Goal: Navigation & Orientation: Find specific page/section

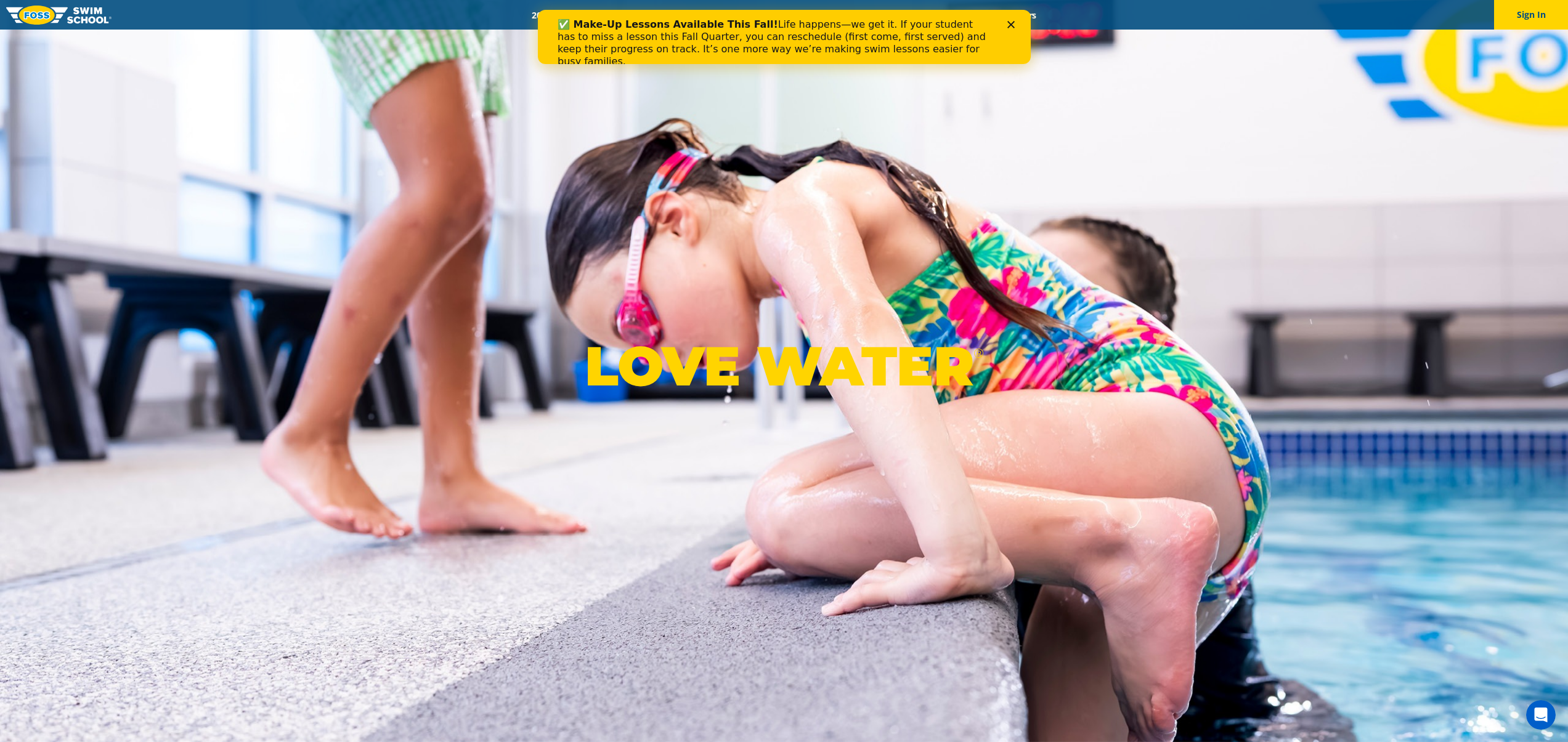
click at [1015, 26] on div "Close" at bounding box center [1012, 24] width 12 height 7
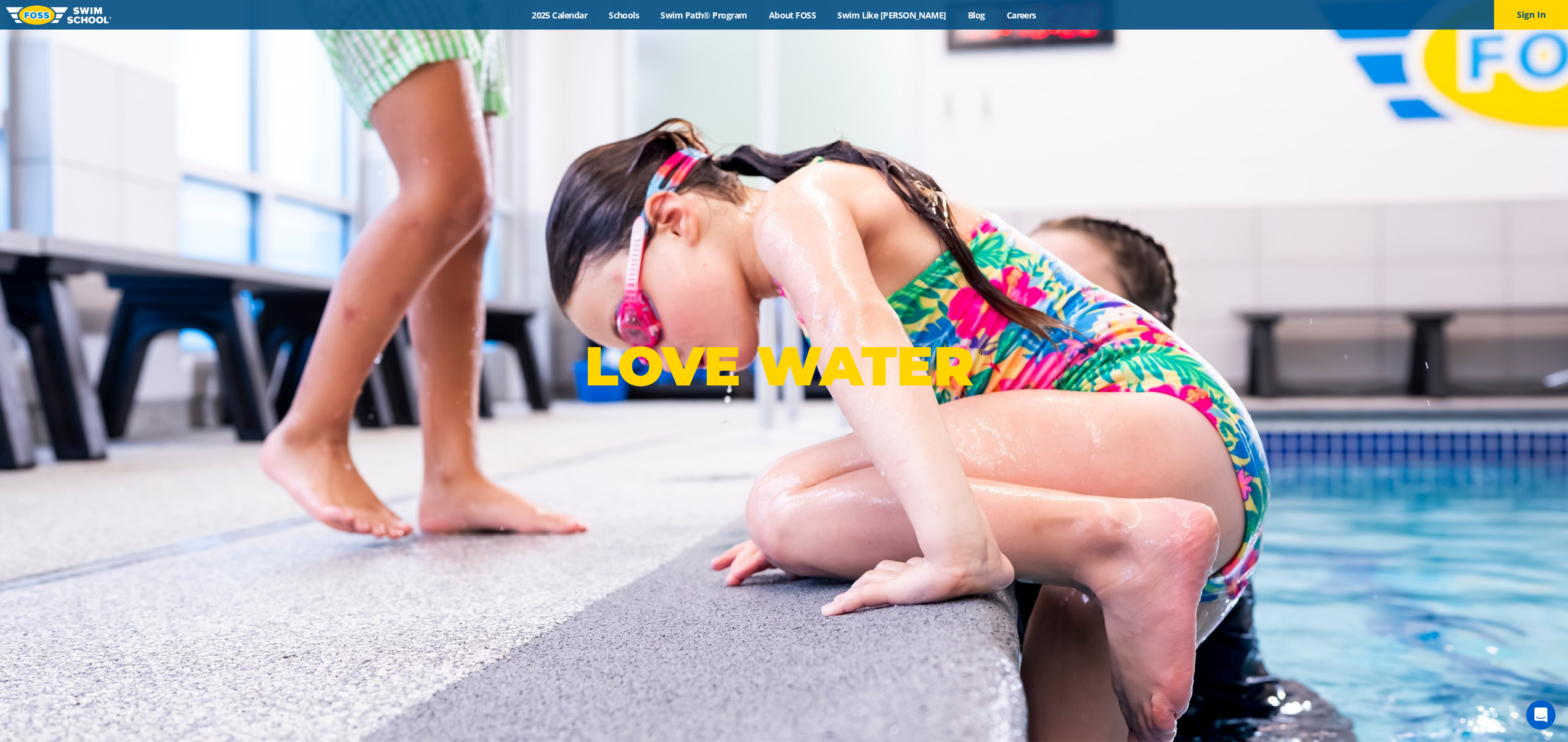
click at [1059, 135] on div "LOVE WATER ®" at bounding box center [784, 371] width 1568 height 742
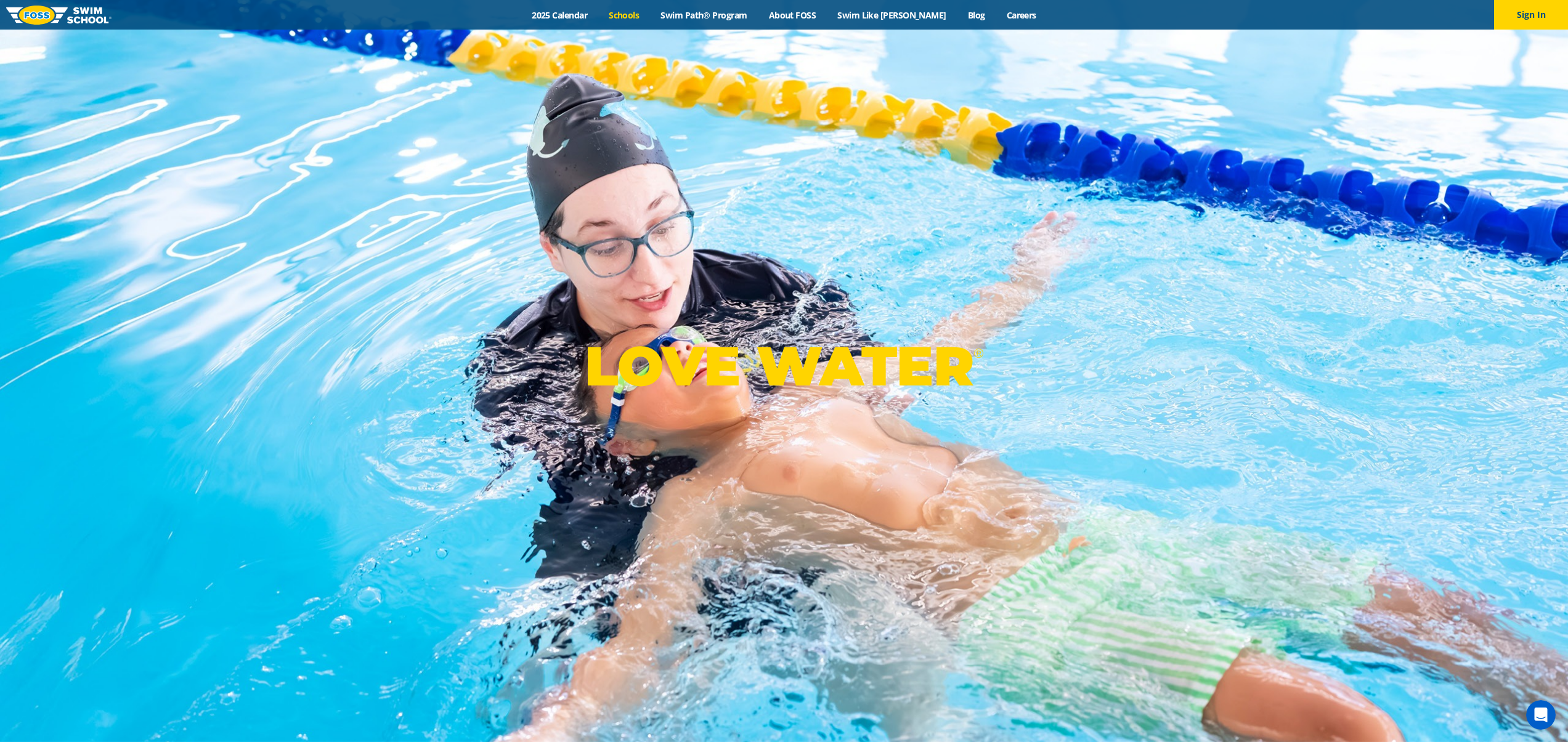
click at [650, 13] on link "Schools" at bounding box center [624, 15] width 52 height 11
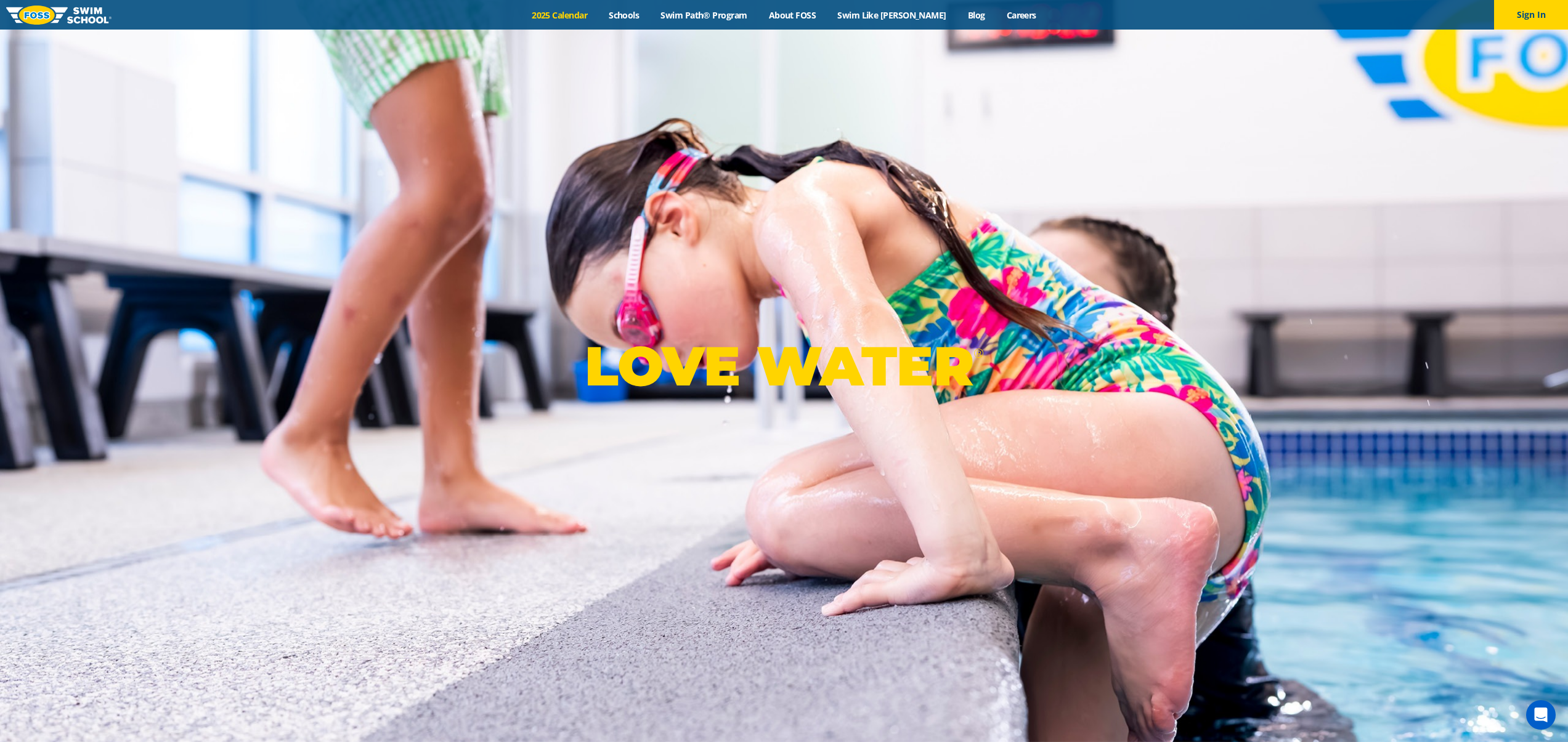
click at [596, 18] on link "2025 Calendar" at bounding box center [560, 15] width 77 height 11
click at [303, 275] on div "LOVE WATER ®" at bounding box center [784, 371] width 1568 height 742
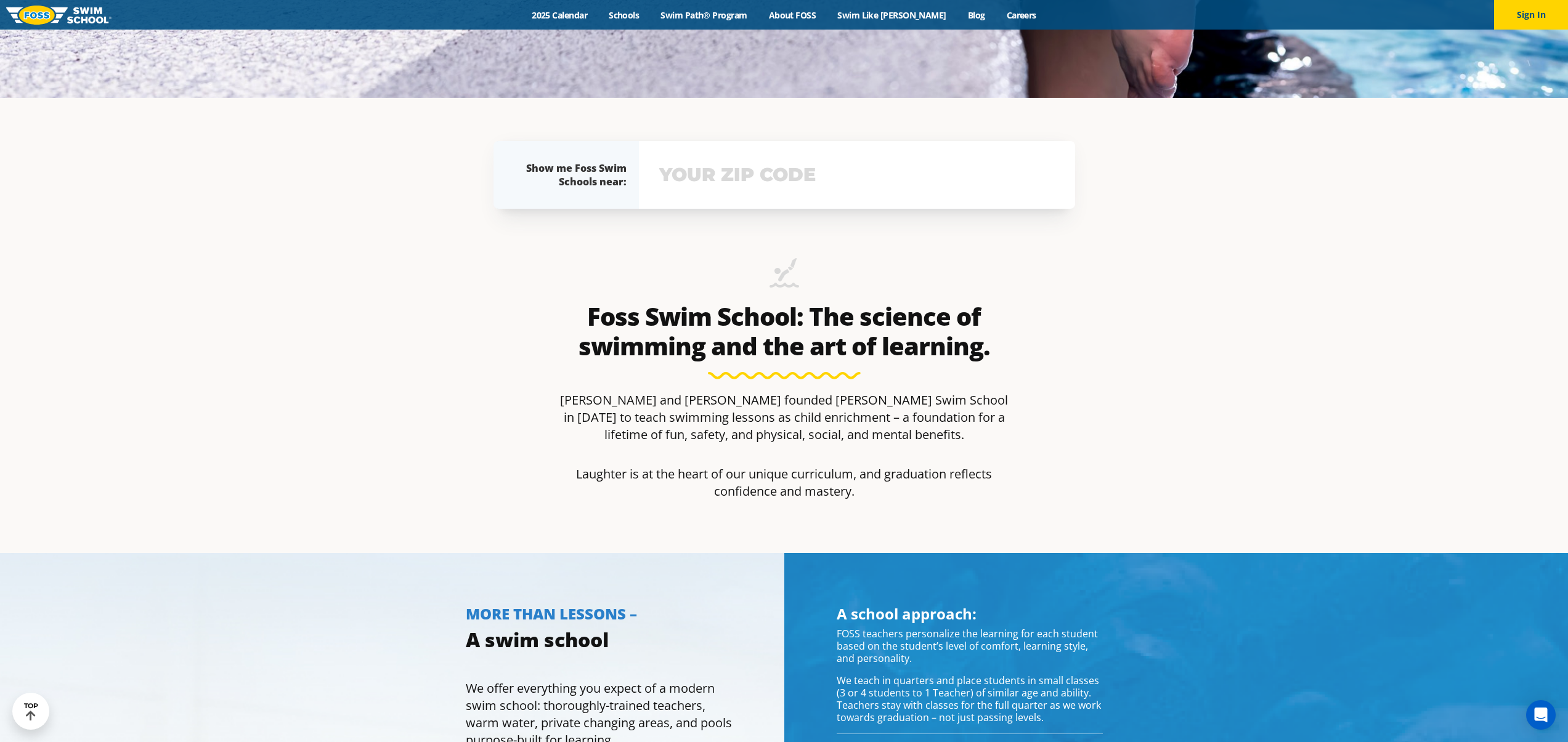
scroll to position [845, 0]
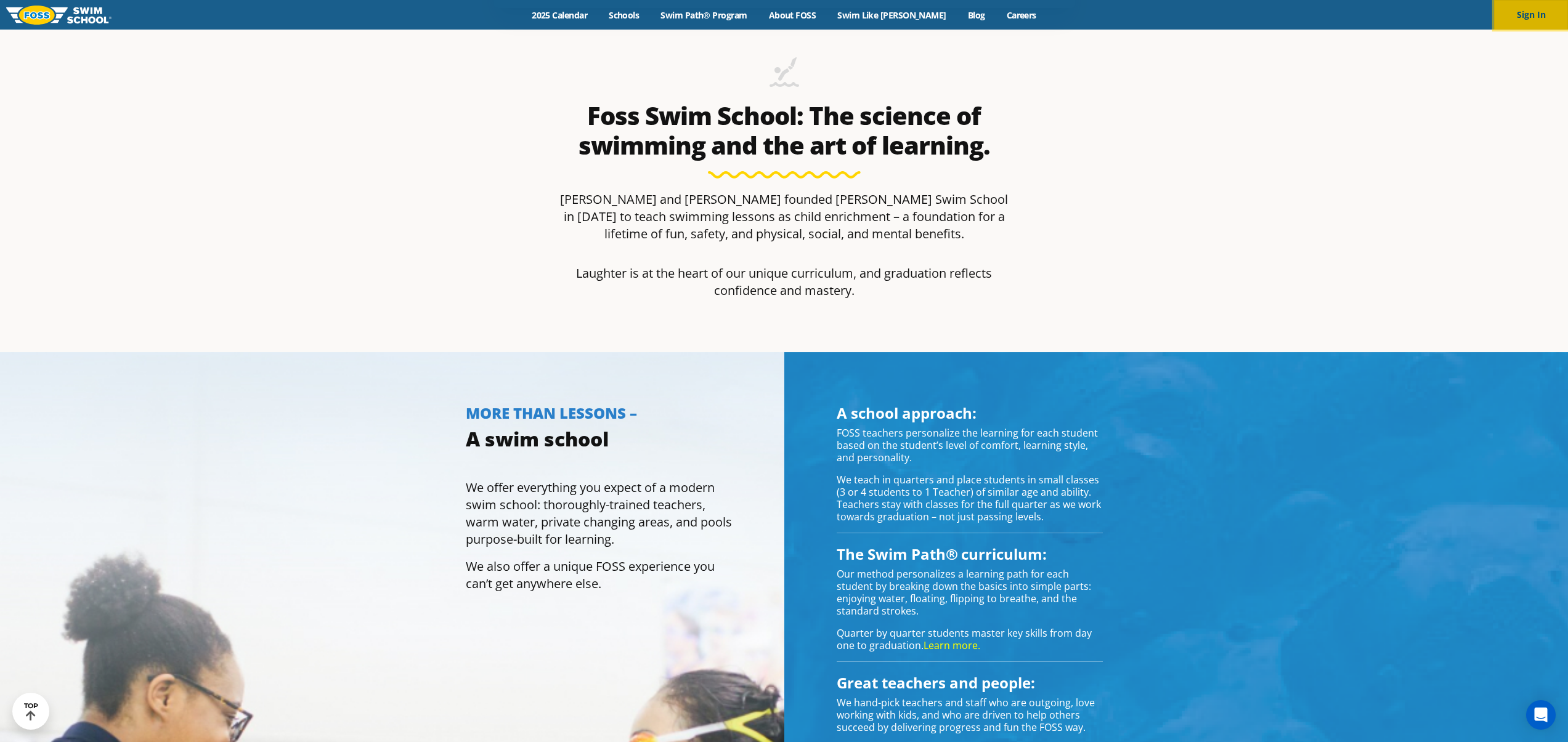
click at [1535, 17] on button "Sign In" at bounding box center [1531, 14] width 74 height 29
